Goal: Download file/media

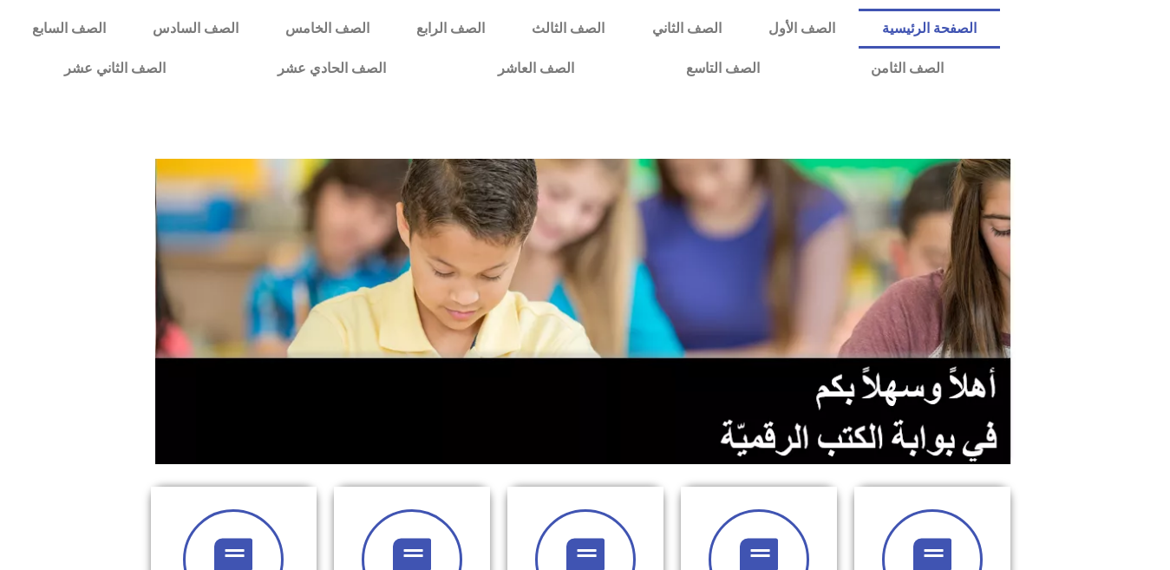
click at [1071, 309] on section at bounding box center [585, 311] width 1170 height 331
click at [76, 398] on section at bounding box center [585, 311] width 1170 height 331
click at [1084, 242] on section at bounding box center [585, 311] width 1170 height 331
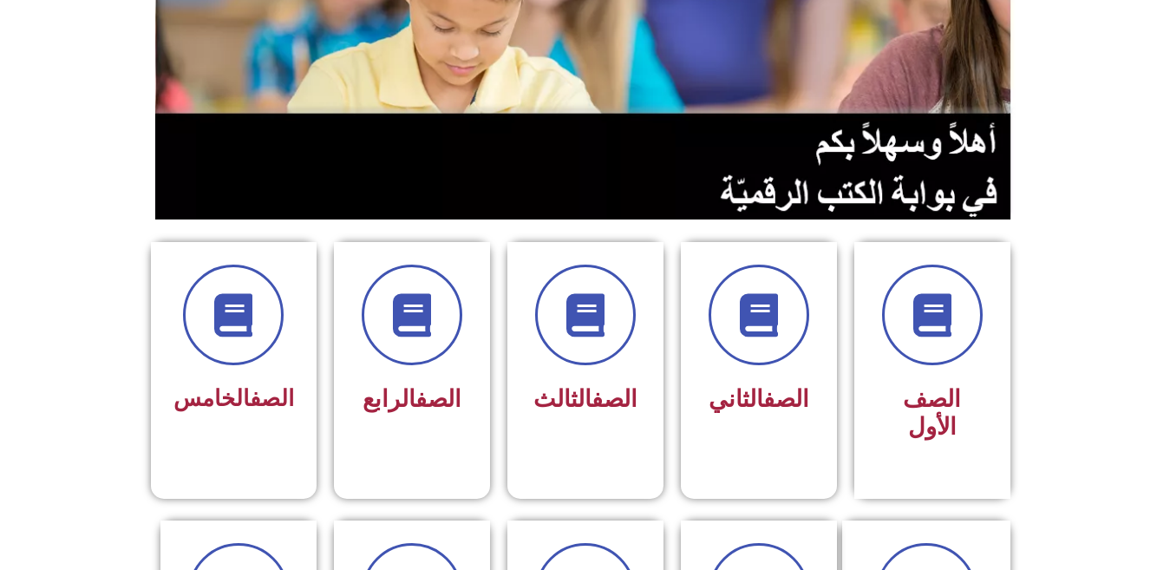
scroll to position [278, 0]
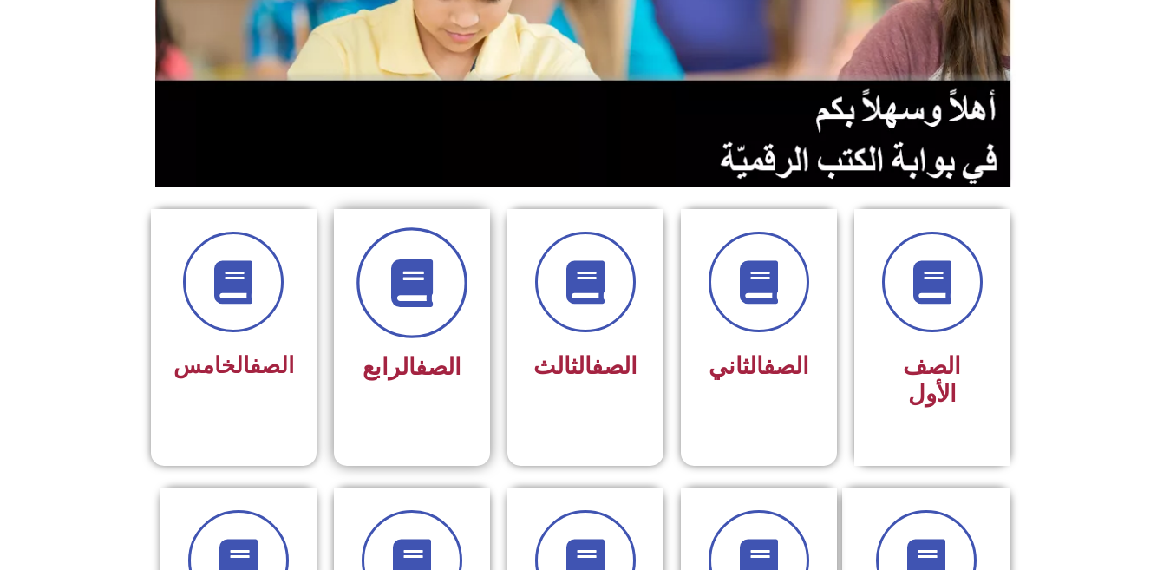
click at [407, 330] on span at bounding box center [412, 282] width 111 height 111
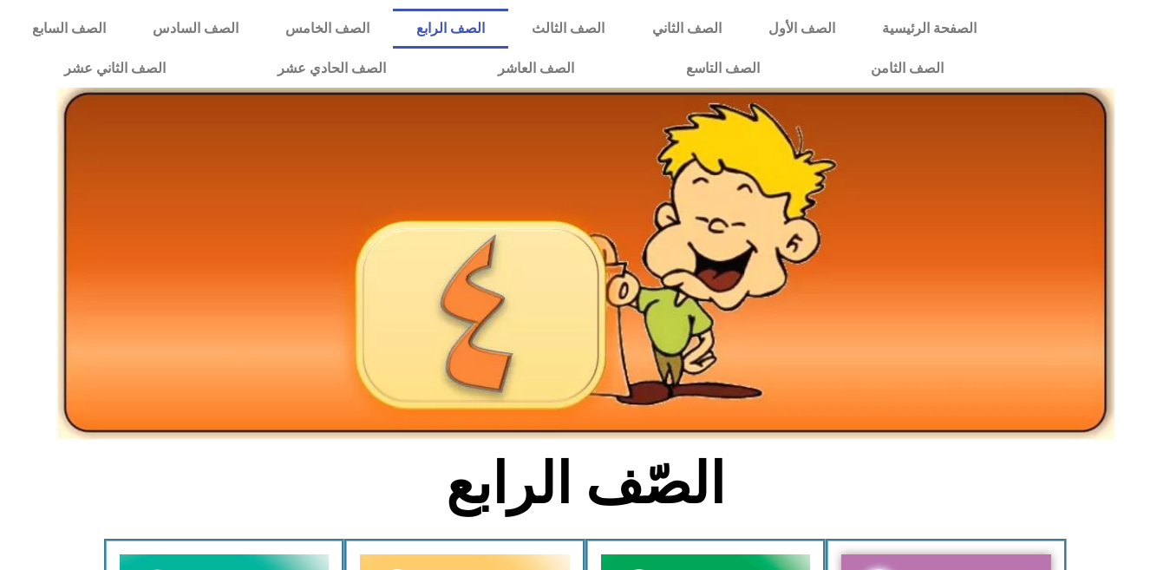
click at [1149, 209] on icon at bounding box center [584, 215] width 1171 height 117
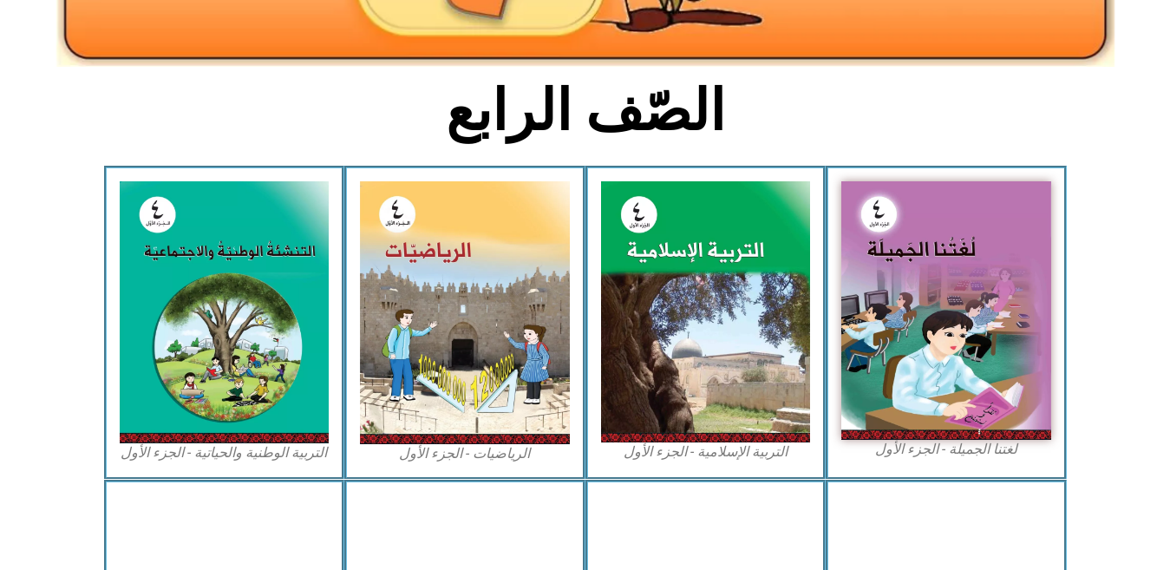
scroll to position [486, 0]
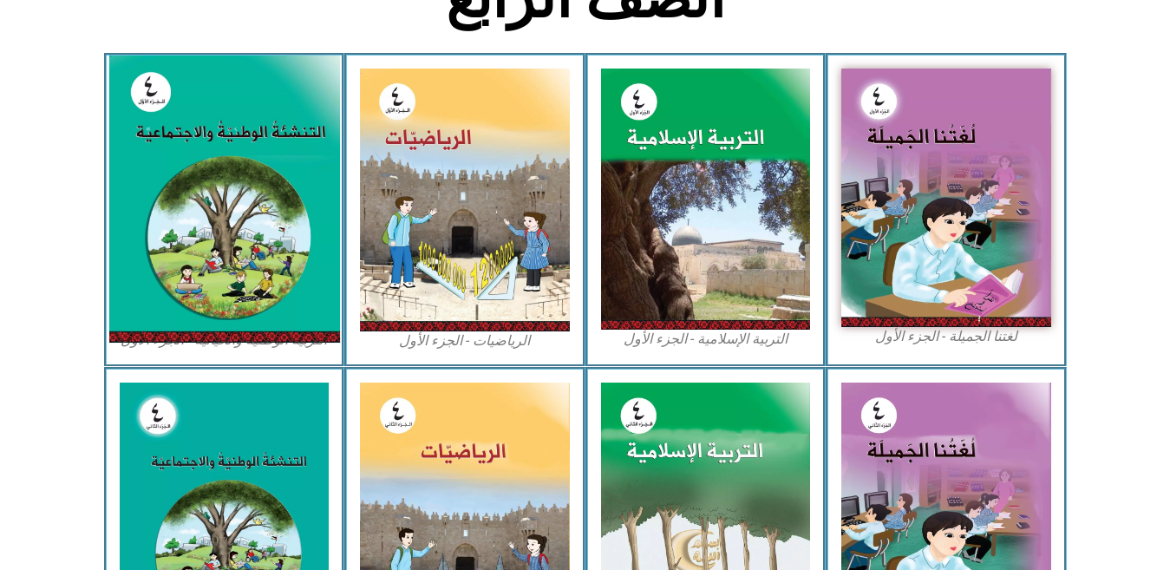
click at [232, 129] on img at bounding box center [223, 199] width 231 height 287
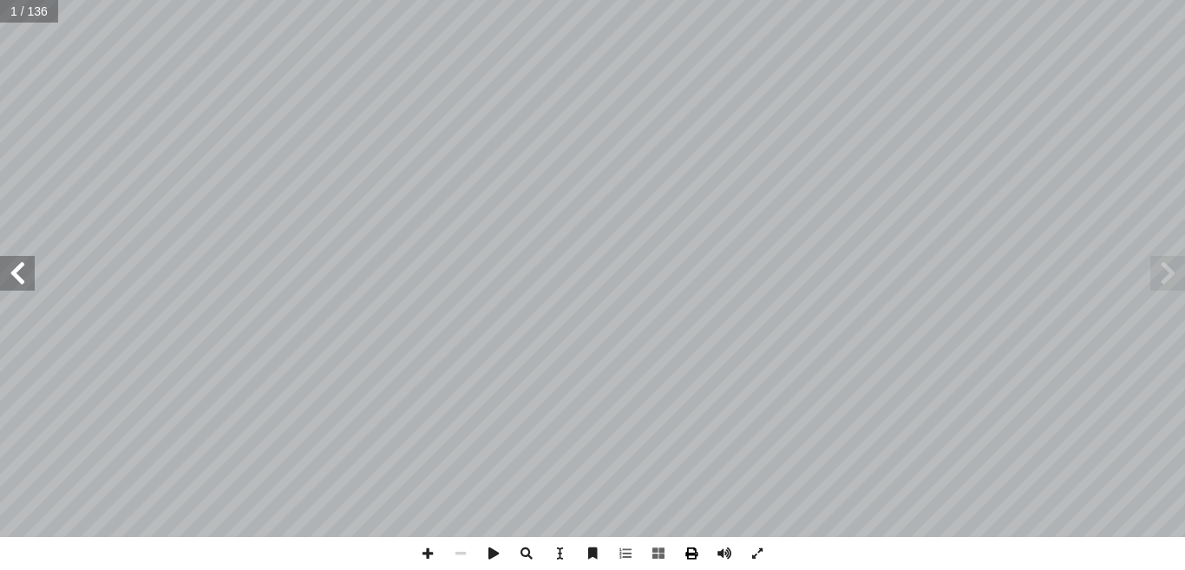
click at [688, 553] on span at bounding box center [691, 553] width 33 height 33
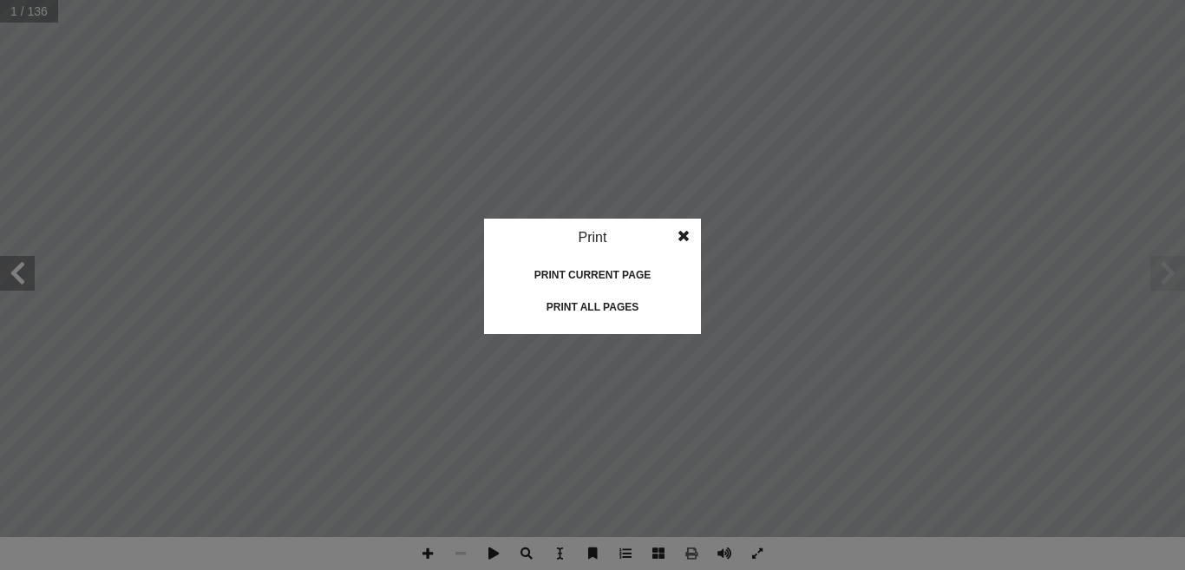
click at [633, 299] on div "Print all pages" at bounding box center [592, 307] width 173 height 28
